Goal: Obtain resource: Download file/media

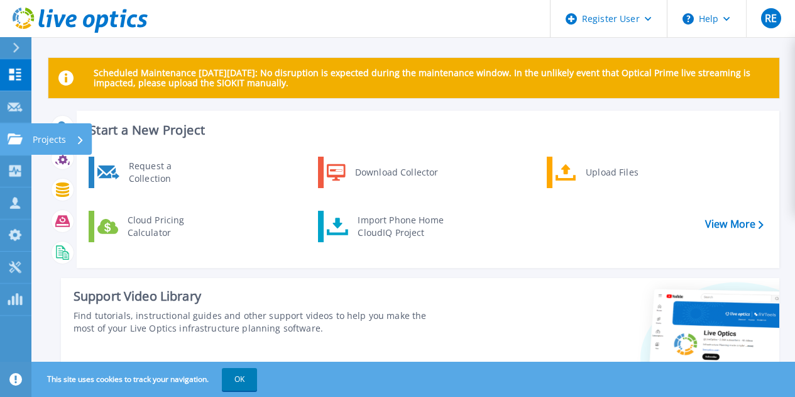
click at [6, 140] on link "Projects Projects" at bounding box center [15, 139] width 31 height 32
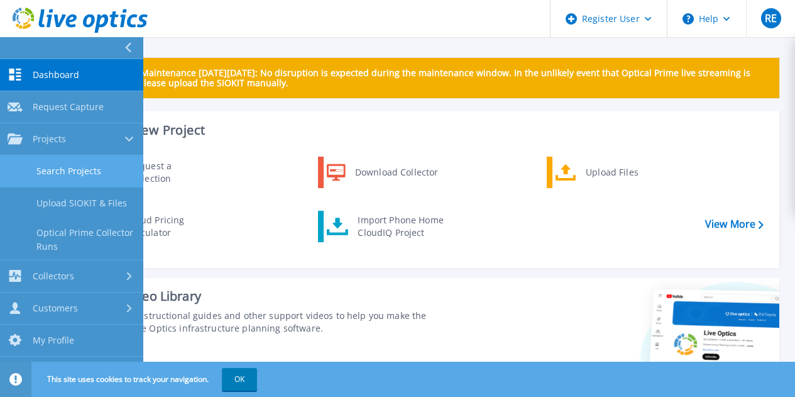
click at [80, 161] on link "Search Projects" at bounding box center [71, 171] width 143 height 32
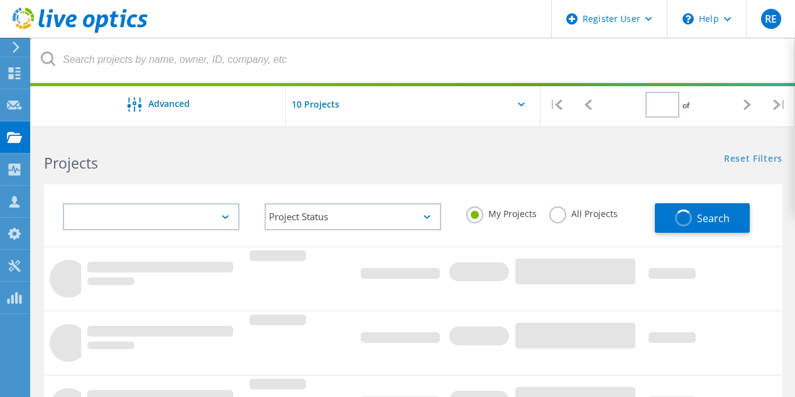
type input "1"
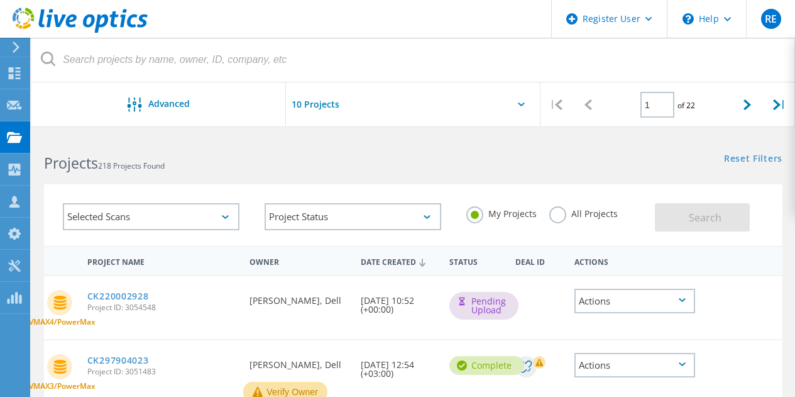
click at [553, 207] on label "All Projects" at bounding box center [583, 212] width 68 height 12
click at [0, 0] on input "All Projects" at bounding box center [0, 0] width 0 height 0
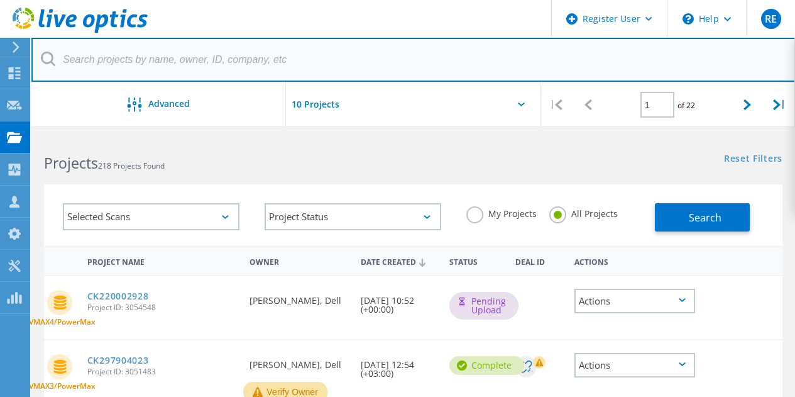
click at [207, 67] on input "text" at bounding box center [413, 60] width 764 height 44
paste input "2844303"
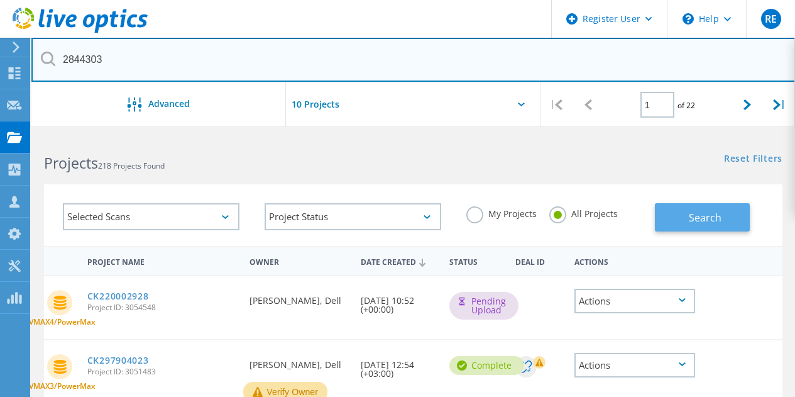
type input "2844303"
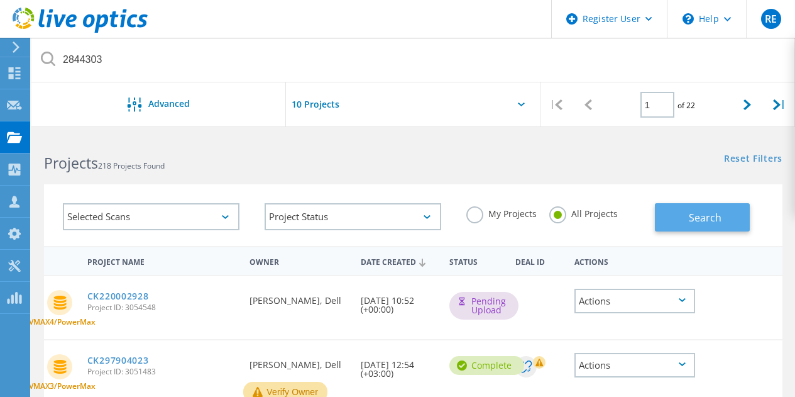
click at [696, 214] on span "Search" at bounding box center [705, 218] width 33 height 14
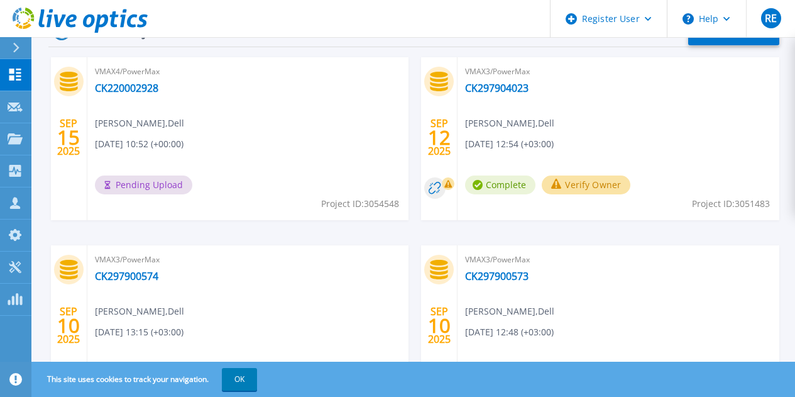
scroll to position [444, 0]
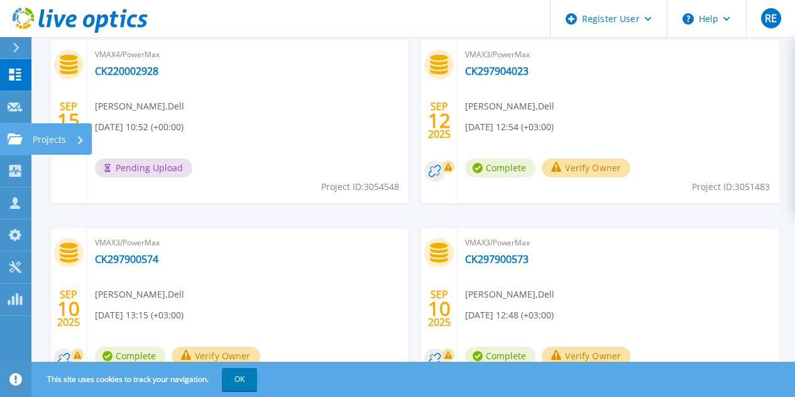
click at [12, 146] on link "Projects Projects" at bounding box center [15, 139] width 31 height 32
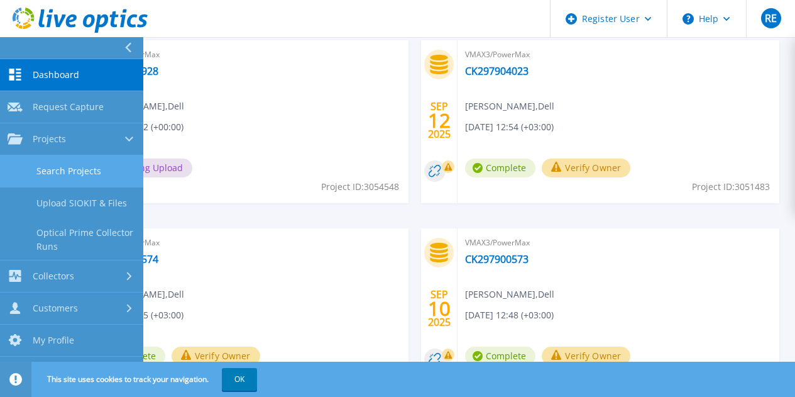
click at [54, 161] on link "Search Projects" at bounding box center [71, 171] width 143 height 32
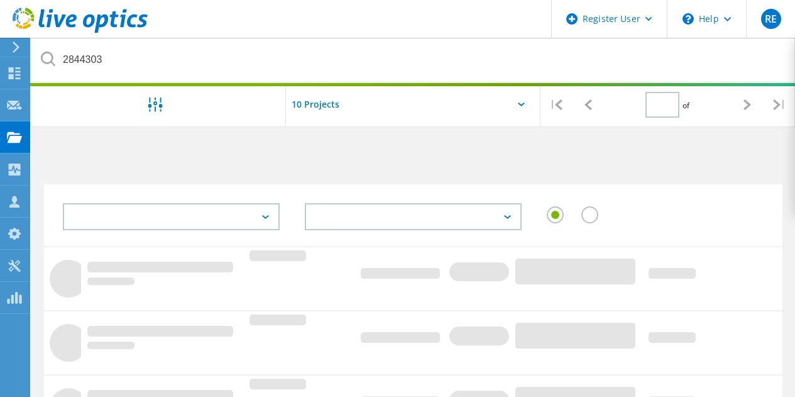
type input "1"
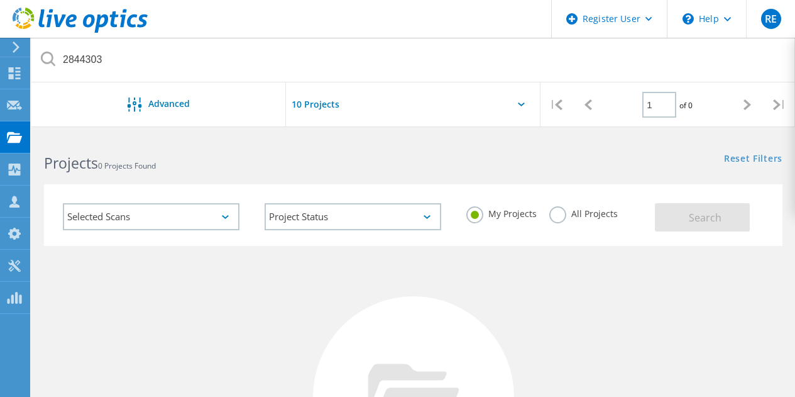
click at [560, 215] on label "All Projects" at bounding box center [583, 212] width 68 height 12
click at [0, 0] on input "All Projects" at bounding box center [0, 0] width 0 height 0
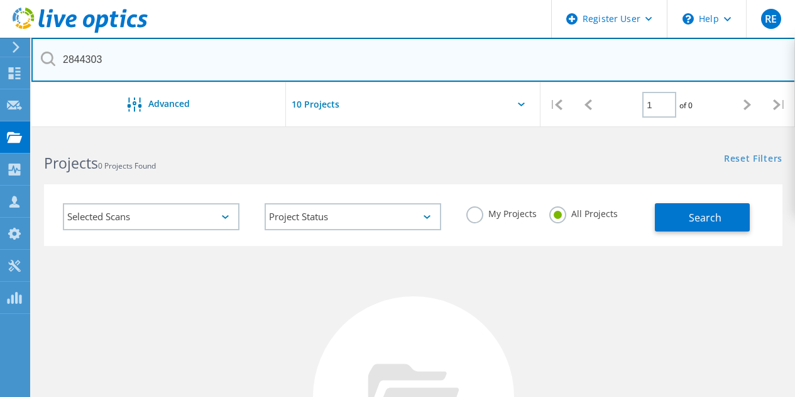
click at [233, 58] on input "2844303" at bounding box center [413, 60] width 764 height 44
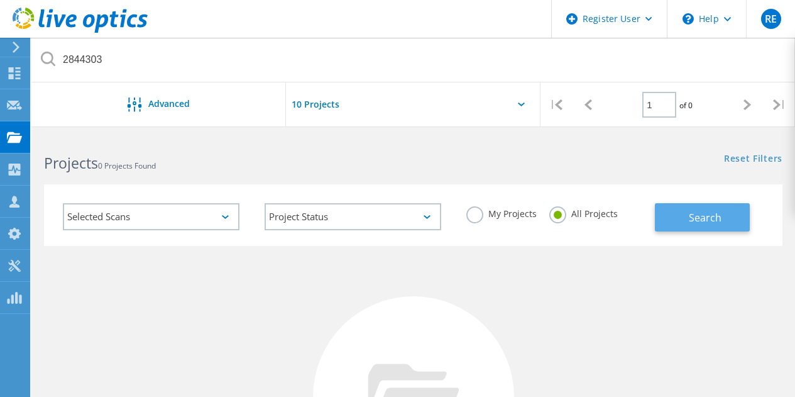
click at [703, 222] on span "Search" at bounding box center [705, 218] width 33 height 14
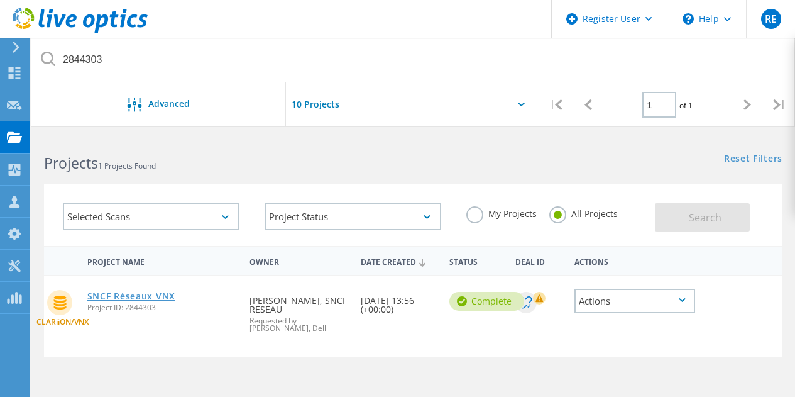
click at [122, 298] on link "SNCF Réseaux VNX" at bounding box center [131, 296] width 88 height 9
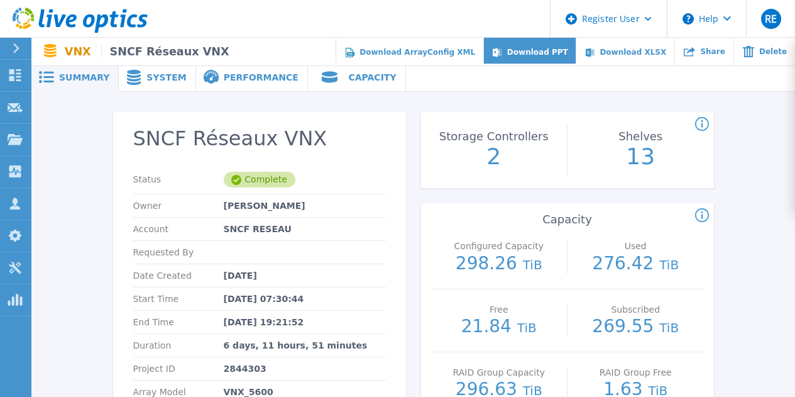
click at [550, 55] on span "Download PPT" at bounding box center [537, 52] width 61 height 9
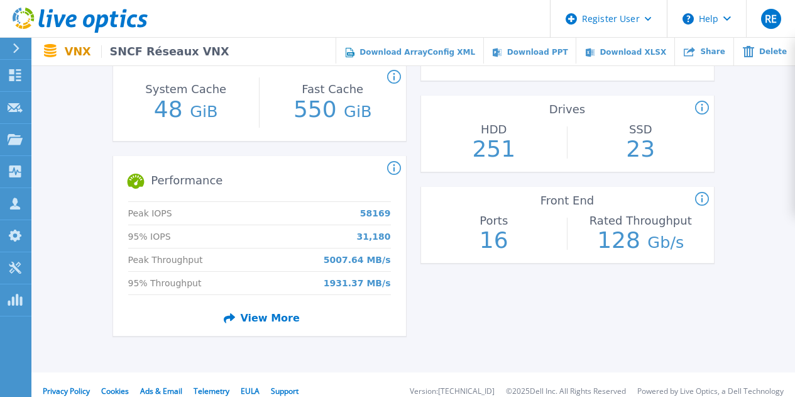
scroll to position [425, 0]
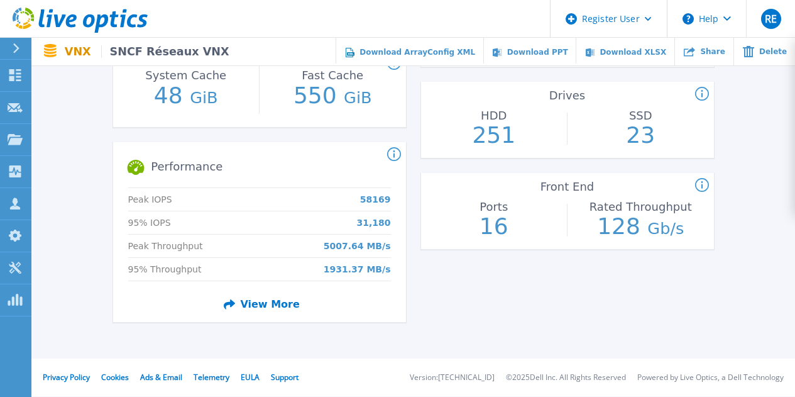
click at [260, 301] on span "View More" at bounding box center [259, 304] width 81 height 22
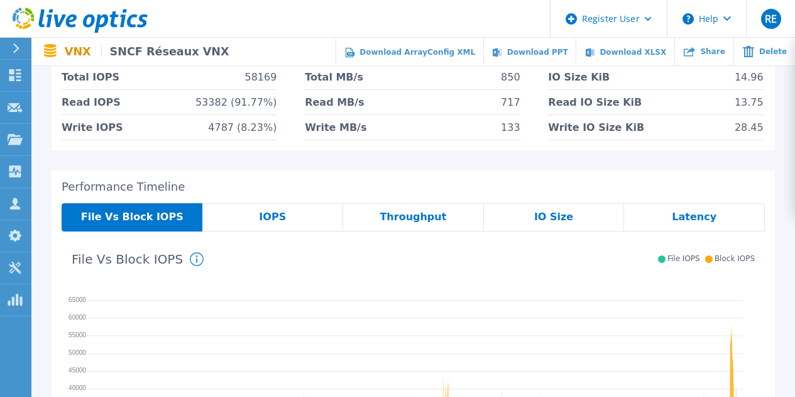
scroll to position [106, 0]
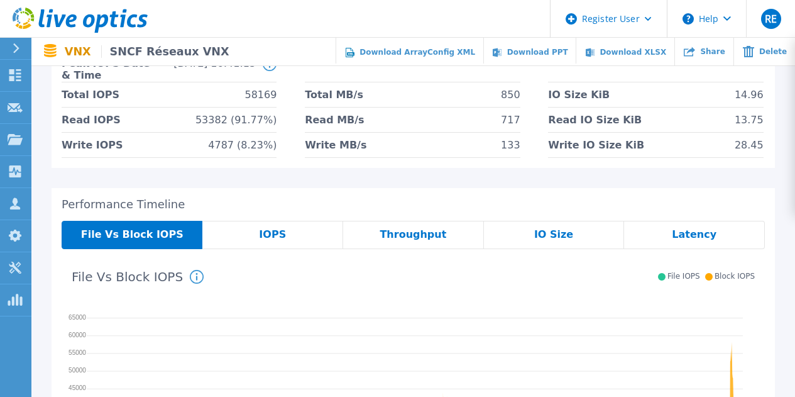
click at [283, 231] on div "IOPS" at bounding box center [272, 235] width 141 height 28
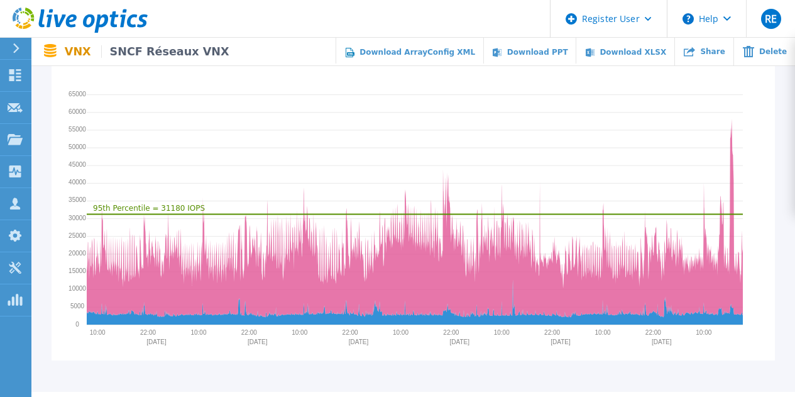
scroll to position [0, 0]
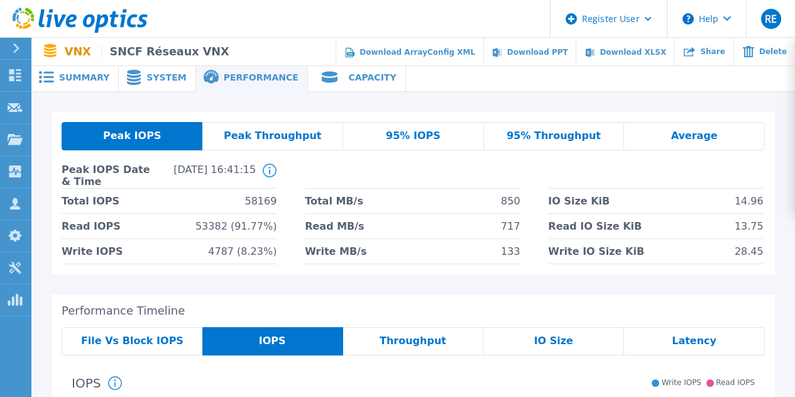
click at [139, 75] on span at bounding box center [133, 77] width 28 height 15
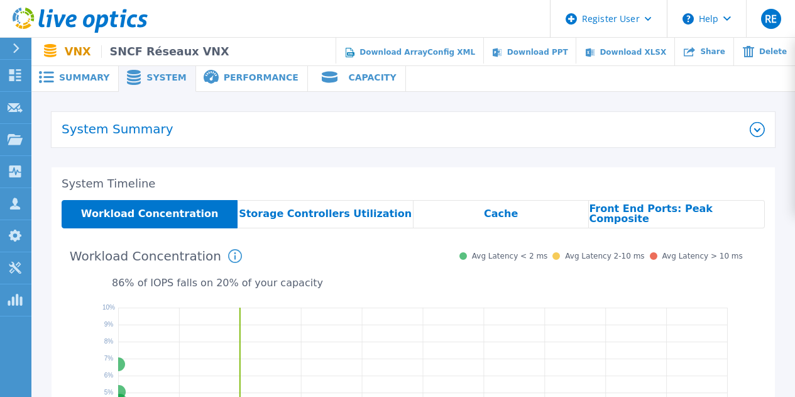
click at [93, 76] on span "Summary" at bounding box center [84, 77] width 50 height 9
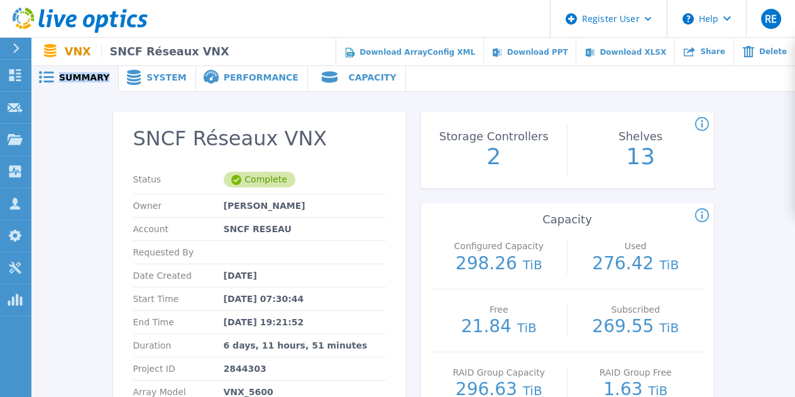
click at [93, 76] on span "Summary" at bounding box center [84, 77] width 50 height 9
click at [224, 79] on span "Performance" at bounding box center [261, 77] width 75 height 9
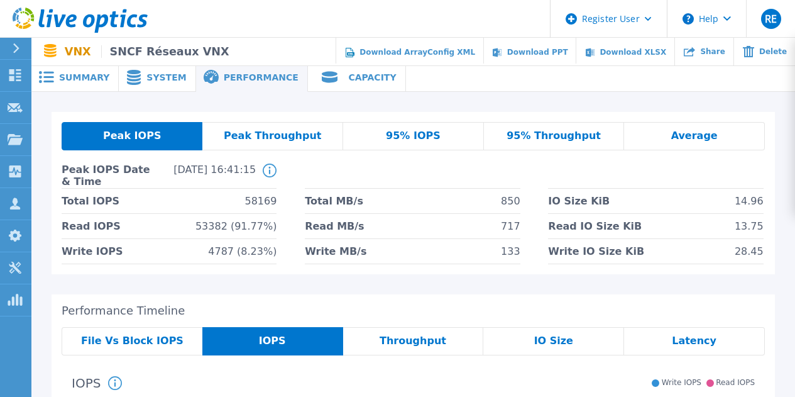
click at [84, 82] on span "Summary" at bounding box center [84, 77] width 50 height 9
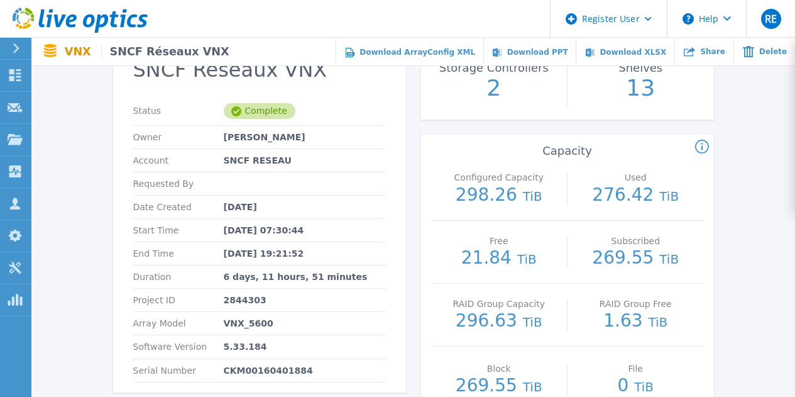
scroll to position [69, 0]
click at [261, 373] on p "CKM00160401884" at bounding box center [268, 369] width 89 height 10
copy p "CKM00160401884"
click at [254, 368] on p "CKM00160401884" at bounding box center [268, 369] width 89 height 10
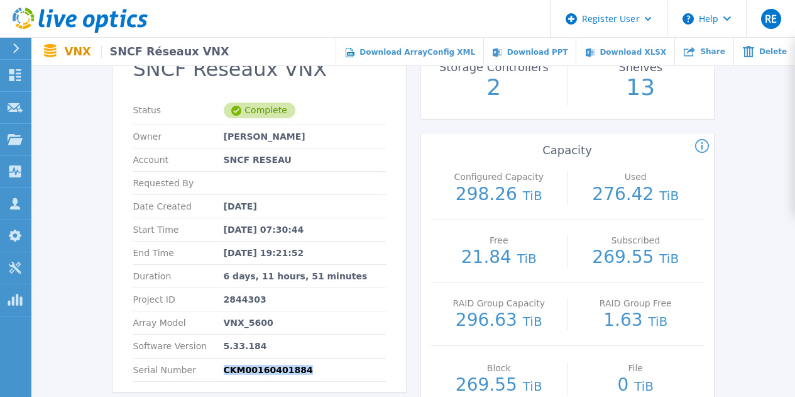
click at [254, 368] on p "CKM00160401884" at bounding box center [268, 369] width 89 height 10
click at [100, 322] on div "SNCF Réseaux VNX Status Complete Owner [PERSON_NAME] Account SNCF RESEAU Reques…" at bounding box center [412, 363] width 763 height 680
click at [263, 368] on p "CKM00160401884" at bounding box center [268, 369] width 89 height 10
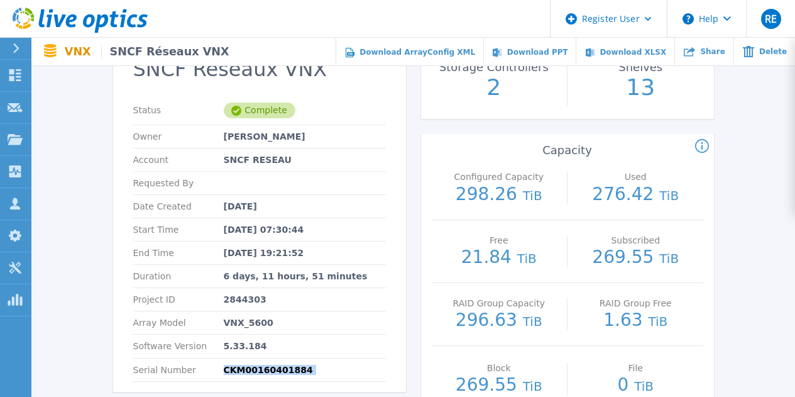
copy div "CKM00160401884 This section shows the amount of system cache and the usable fas…"
